Goal: Find specific page/section: Find specific page/section

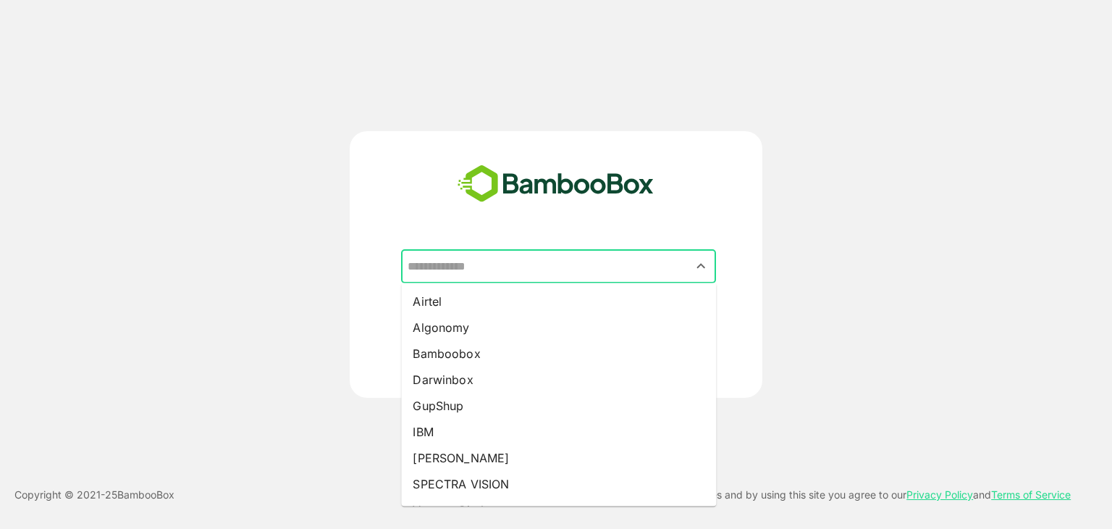
click at [680, 258] on input "text" at bounding box center [558, 267] width 309 height 28
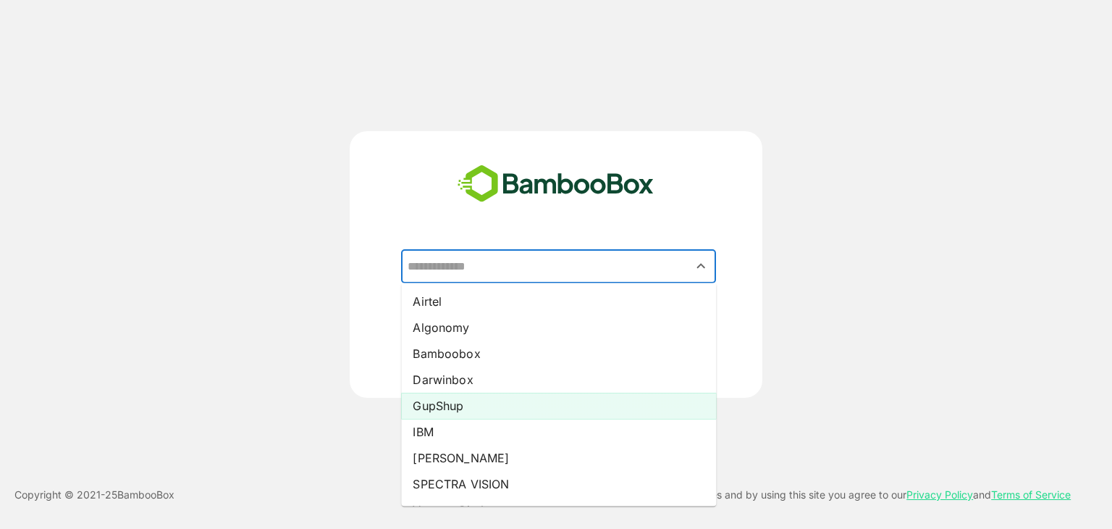
click at [605, 408] on li "GupShup" at bounding box center [558, 405] width 315 height 26
type input "*******"
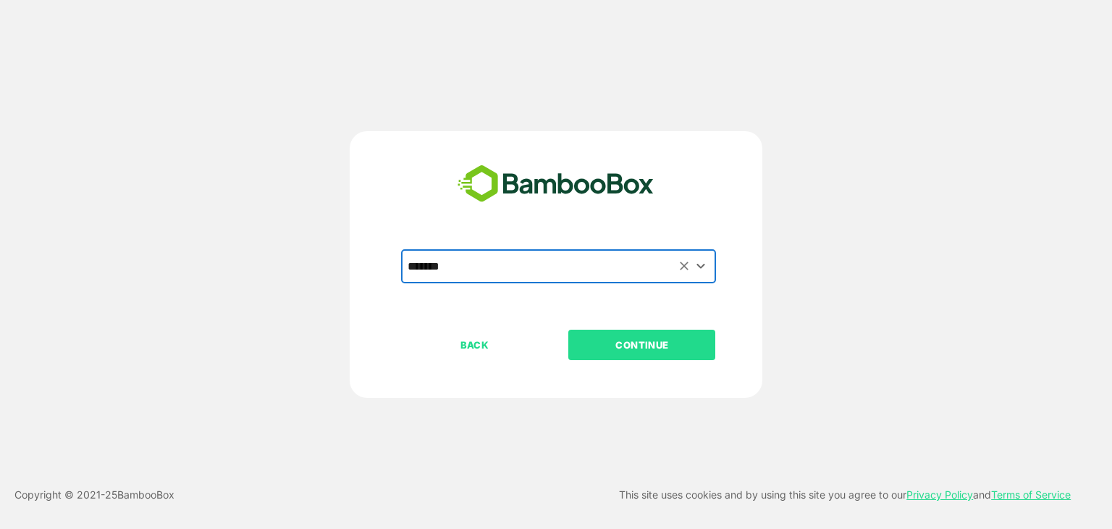
click at [665, 348] on p "CONTINUE" at bounding box center [642, 345] width 145 height 16
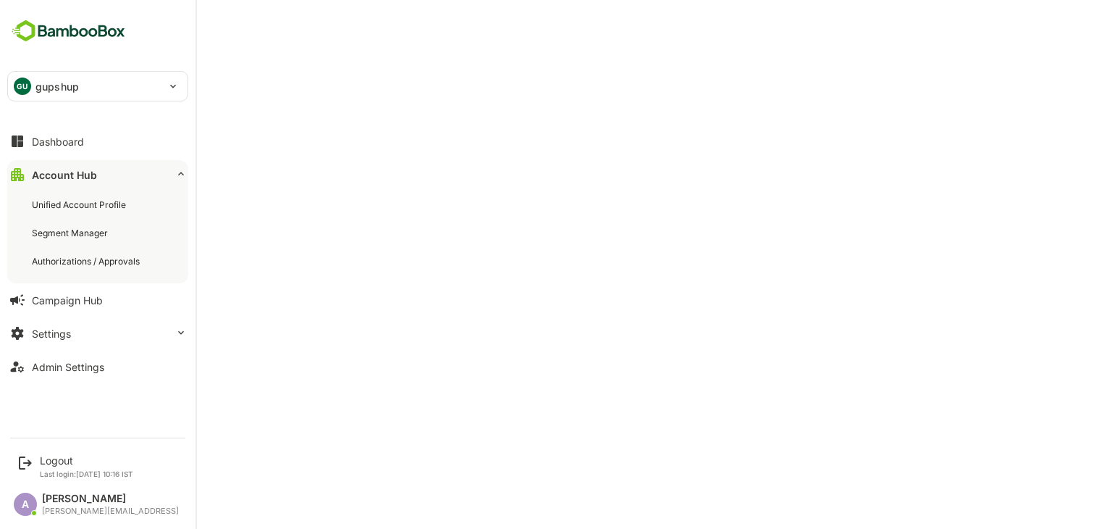
click at [20, 81] on div "GU" at bounding box center [22, 85] width 17 height 17
click at [78, 216] on div "Unified Account Profile" at bounding box center [98, 204] width 164 height 27
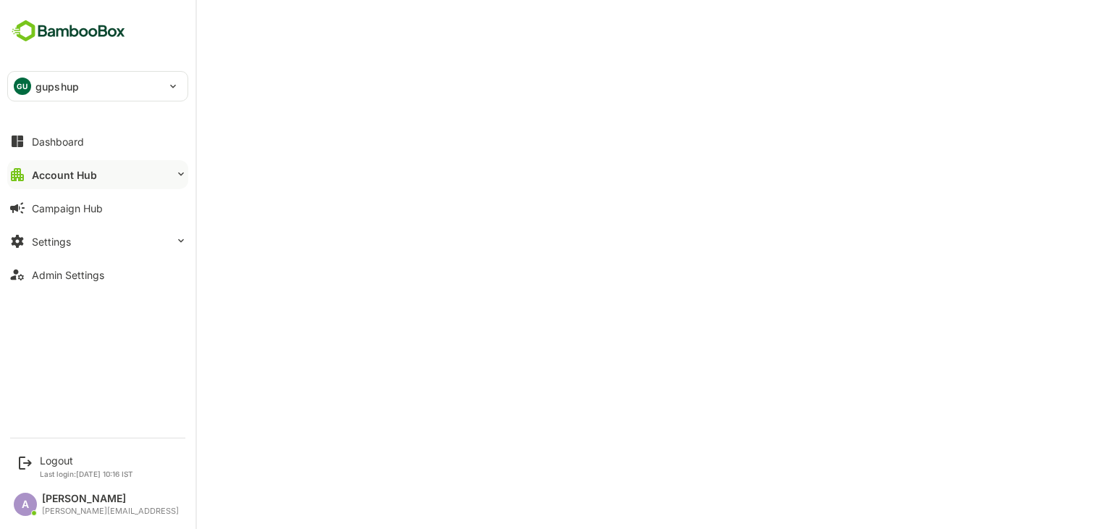
click at [58, 176] on div "Account Hub" at bounding box center [64, 175] width 65 height 12
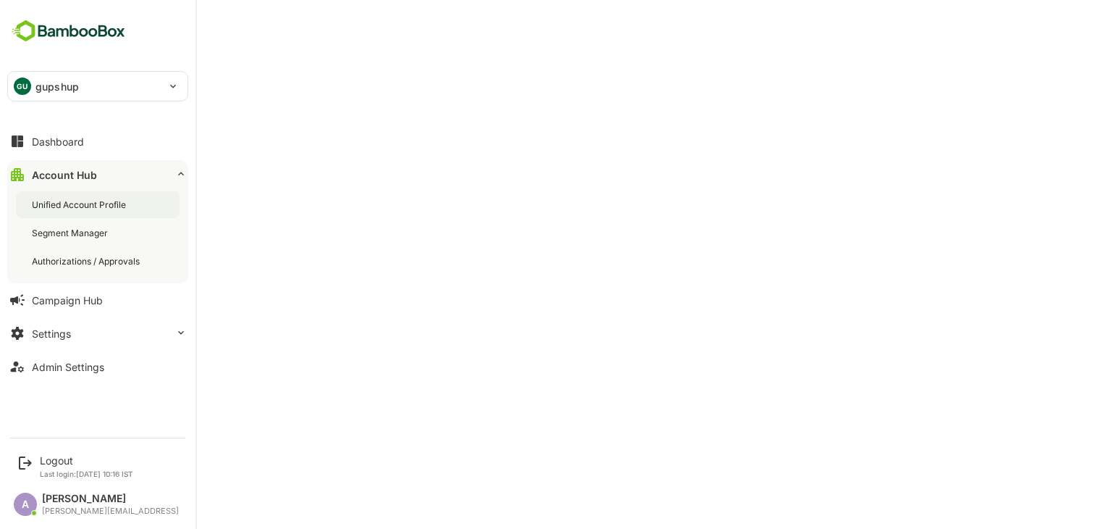
click at [68, 201] on div "Unified Account Profile" at bounding box center [80, 204] width 97 height 12
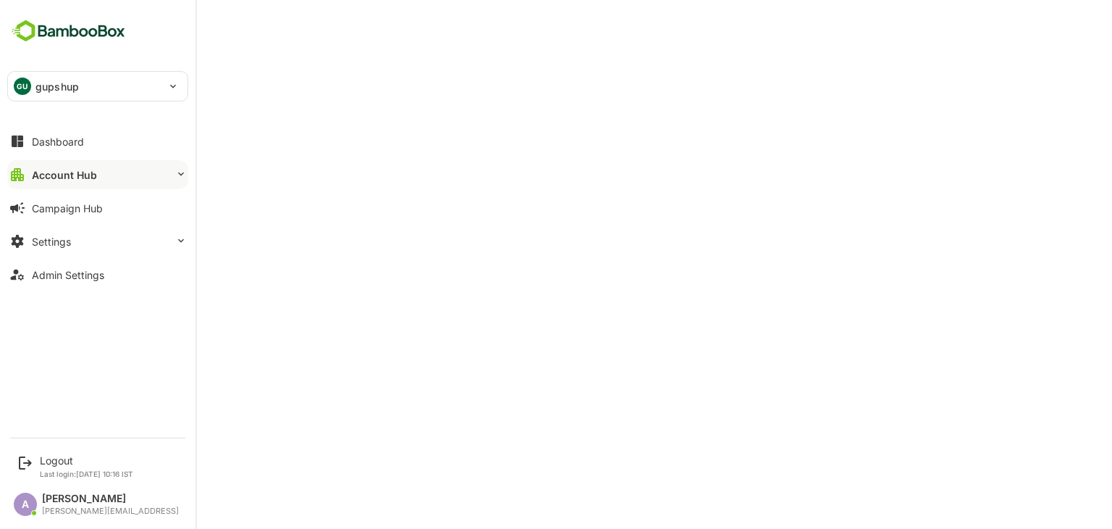
click at [35, 169] on div "Account Hub" at bounding box center [64, 175] width 65 height 12
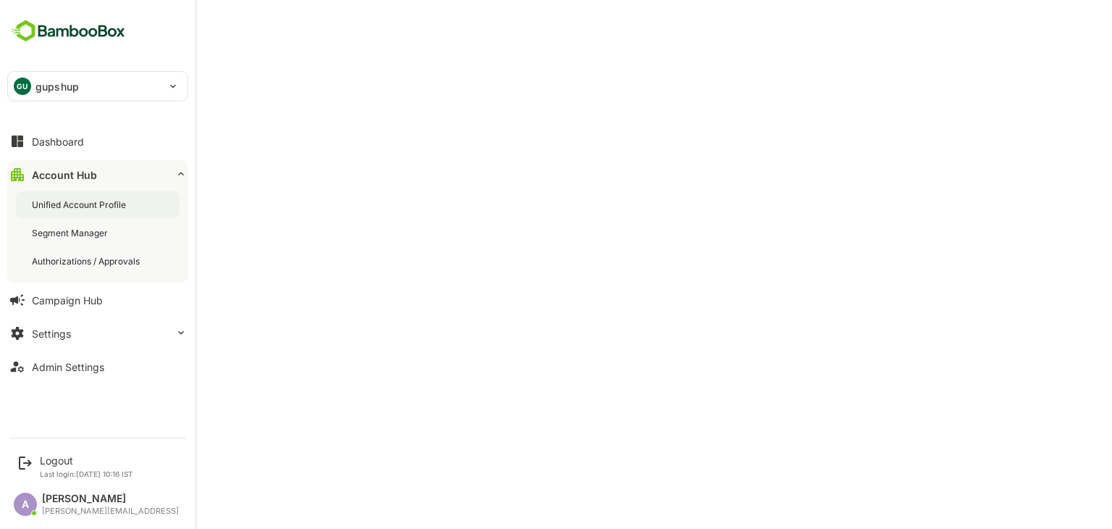
click at [59, 198] on div "Unified Account Profile" at bounding box center [80, 204] width 97 height 12
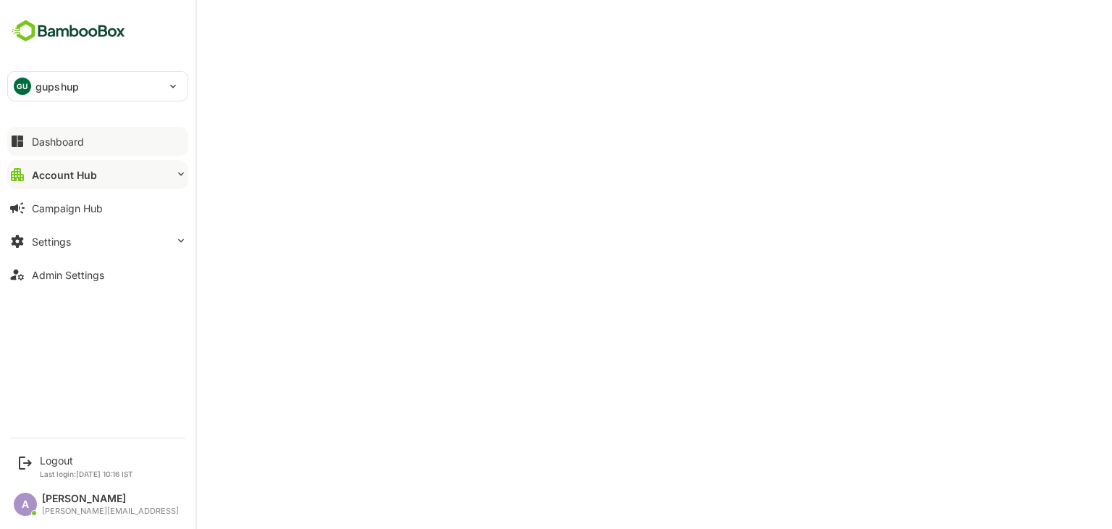
click at [64, 148] on button "Dashboard" at bounding box center [97, 141] width 181 height 29
click at [85, 174] on div "Account Hub" at bounding box center [63, 175] width 62 height 12
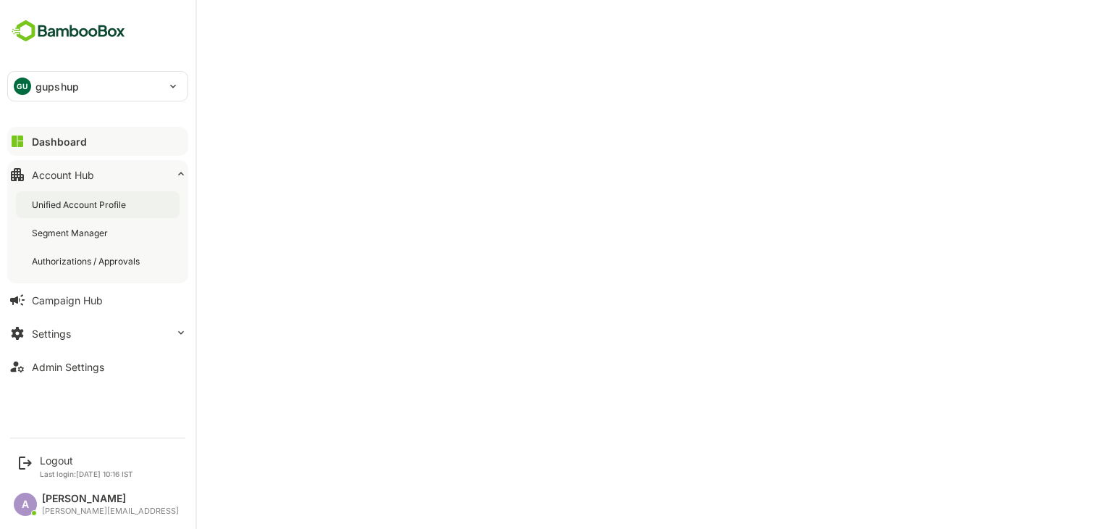
click at [87, 206] on div "Unified Account Profile" at bounding box center [80, 204] width 97 height 12
